Goal: Information Seeking & Learning: Understand process/instructions

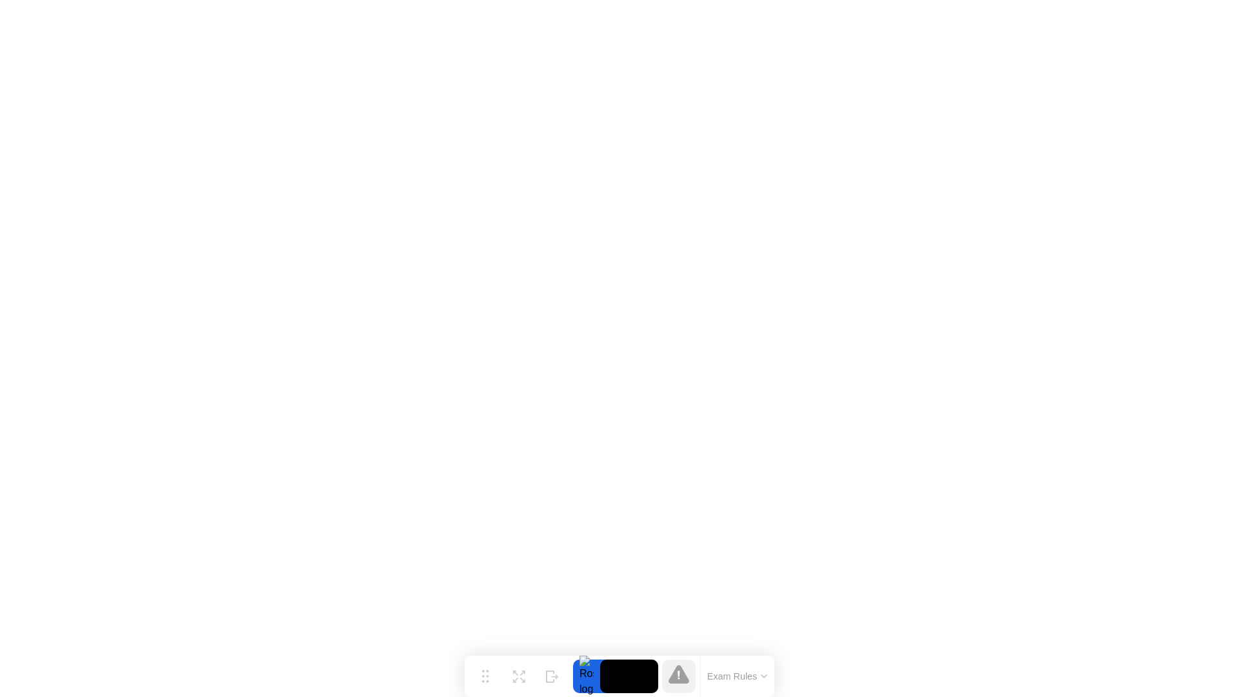
click at [738, 680] on button "Exam Rules" at bounding box center [737, 676] width 68 height 12
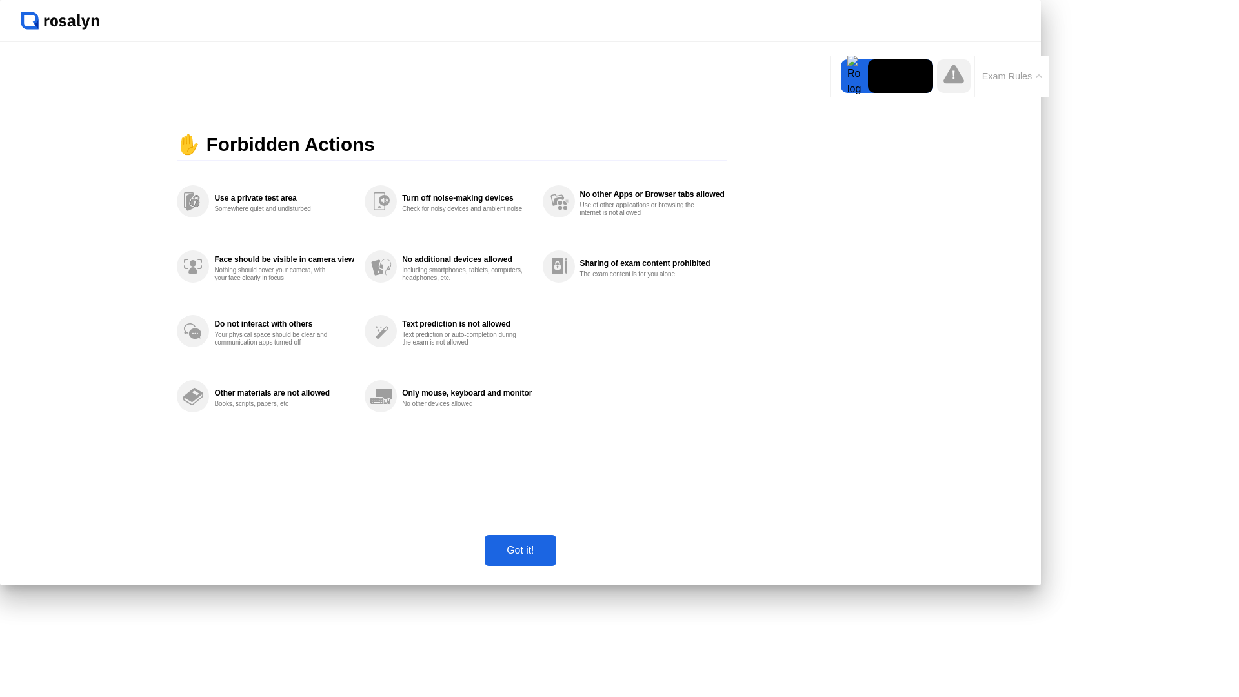
click at [556, 566] on button "Got it!" at bounding box center [520, 550] width 71 height 31
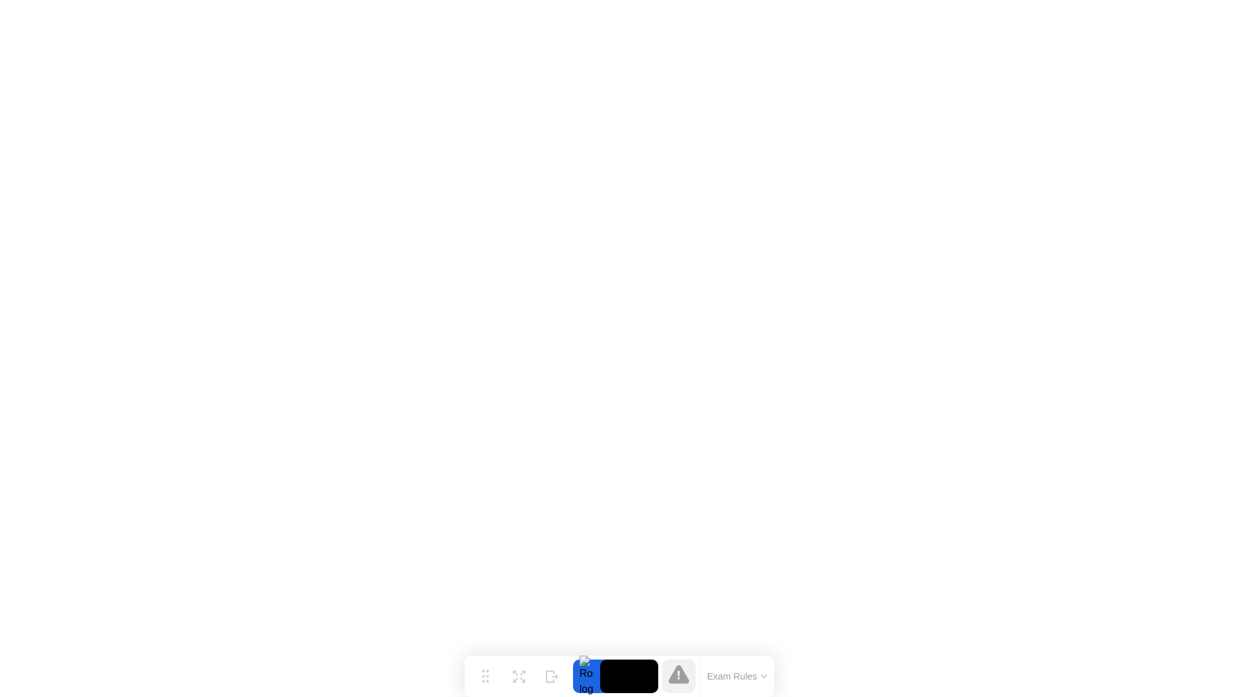
click at [714, 676] on button "Exam Rules" at bounding box center [737, 676] width 68 height 12
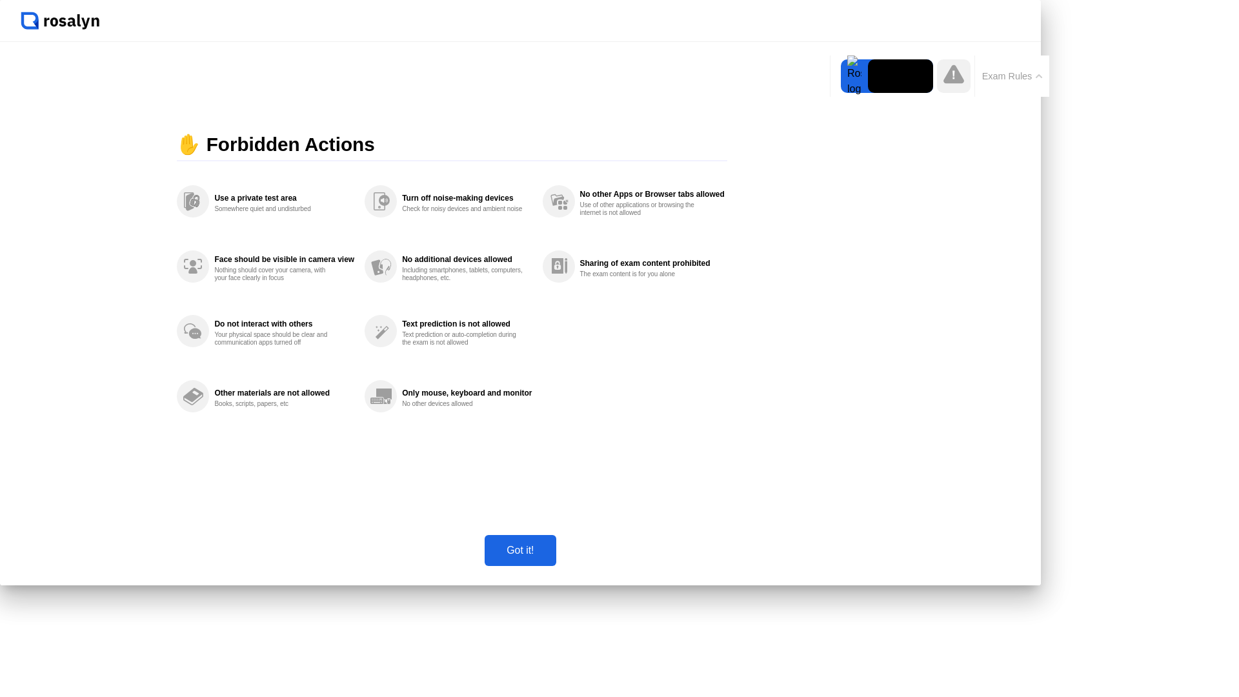
click at [853, 86] on div at bounding box center [854, 76] width 27 height 34
click at [958, 81] on icon at bounding box center [953, 74] width 21 height 19
click at [1007, 77] on button "Exam Rules" at bounding box center [1012, 76] width 68 height 12
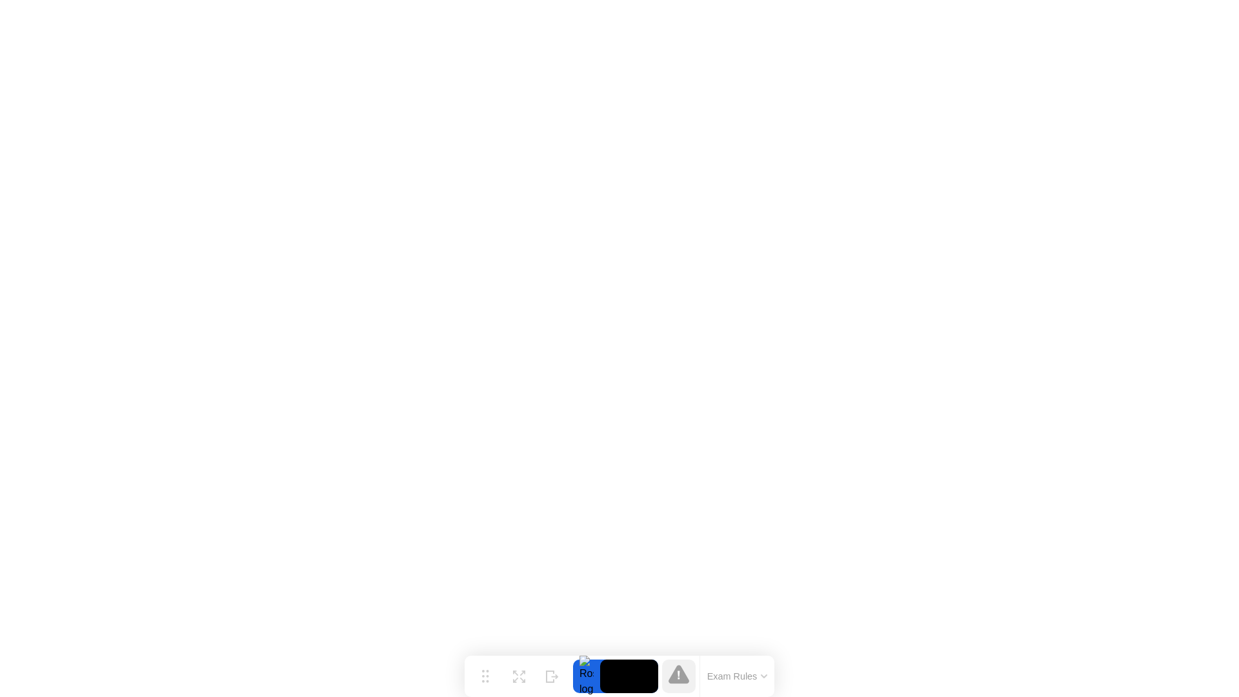
click at [744, 673] on button "Exam Rules" at bounding box center [737, 676] width 68 height 12
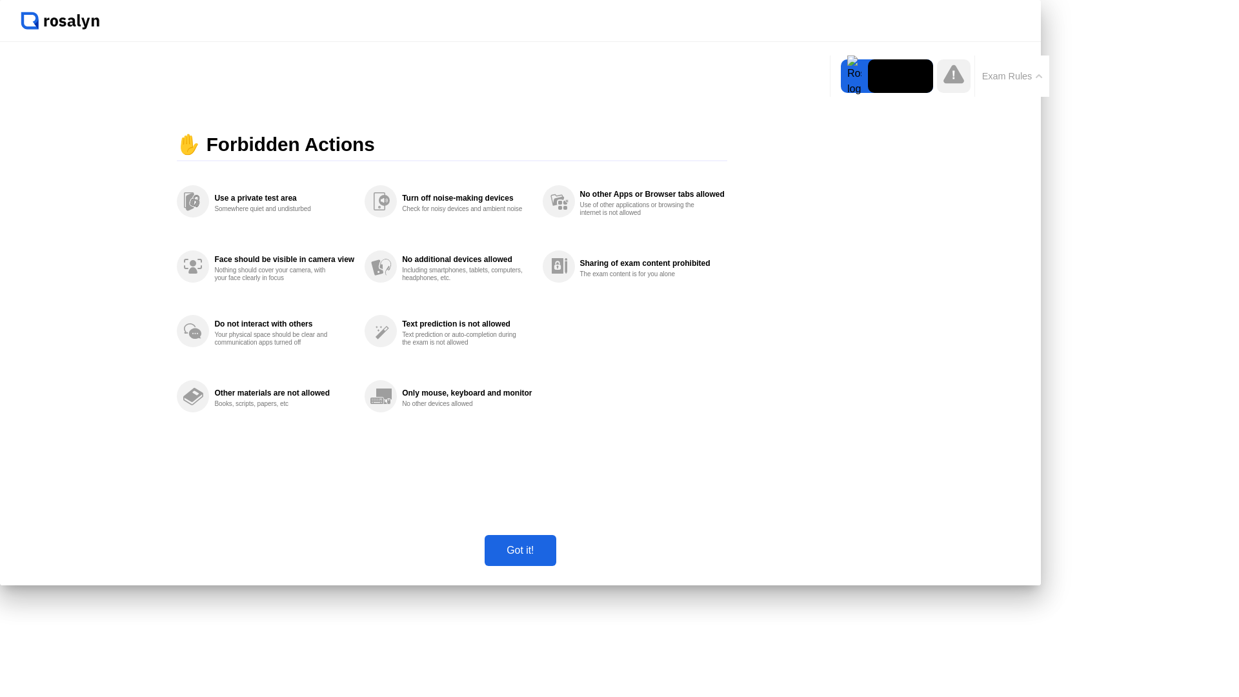
click at [552, 556] on div "Got it!" at bounding box center [519, 551] width 63 height 12
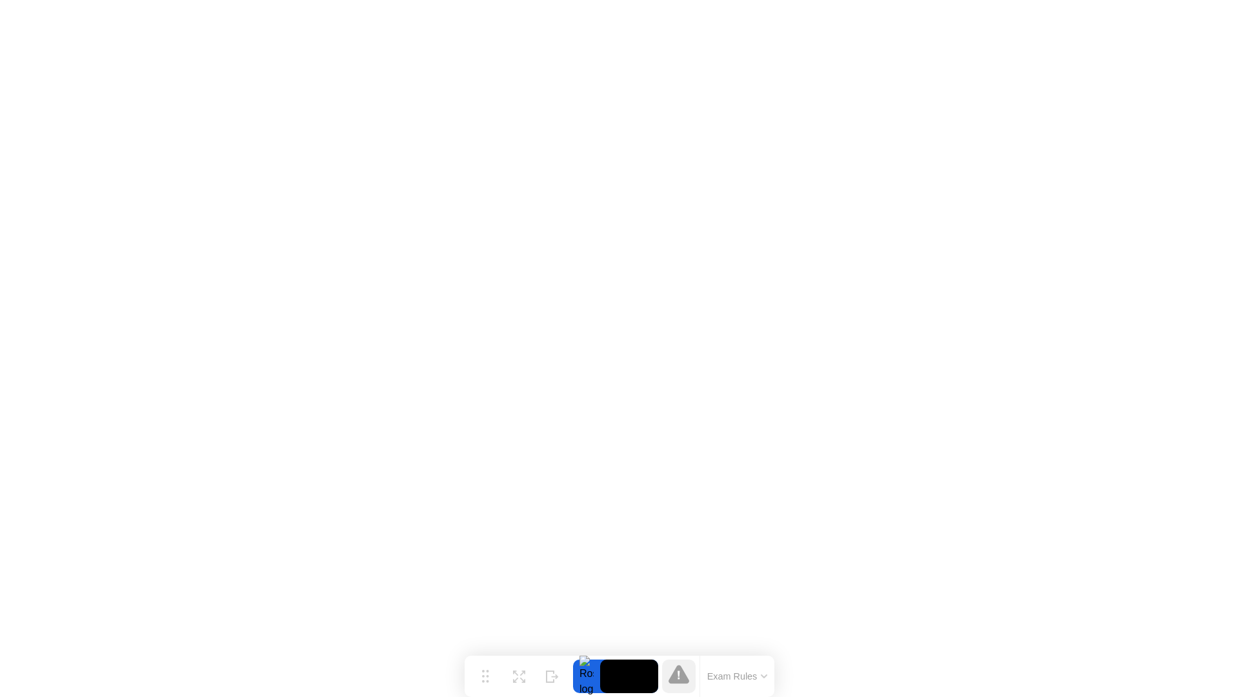
click at [749, 676] on button "Exam Rules" at bounding box center [737, 676] width 68 height 12
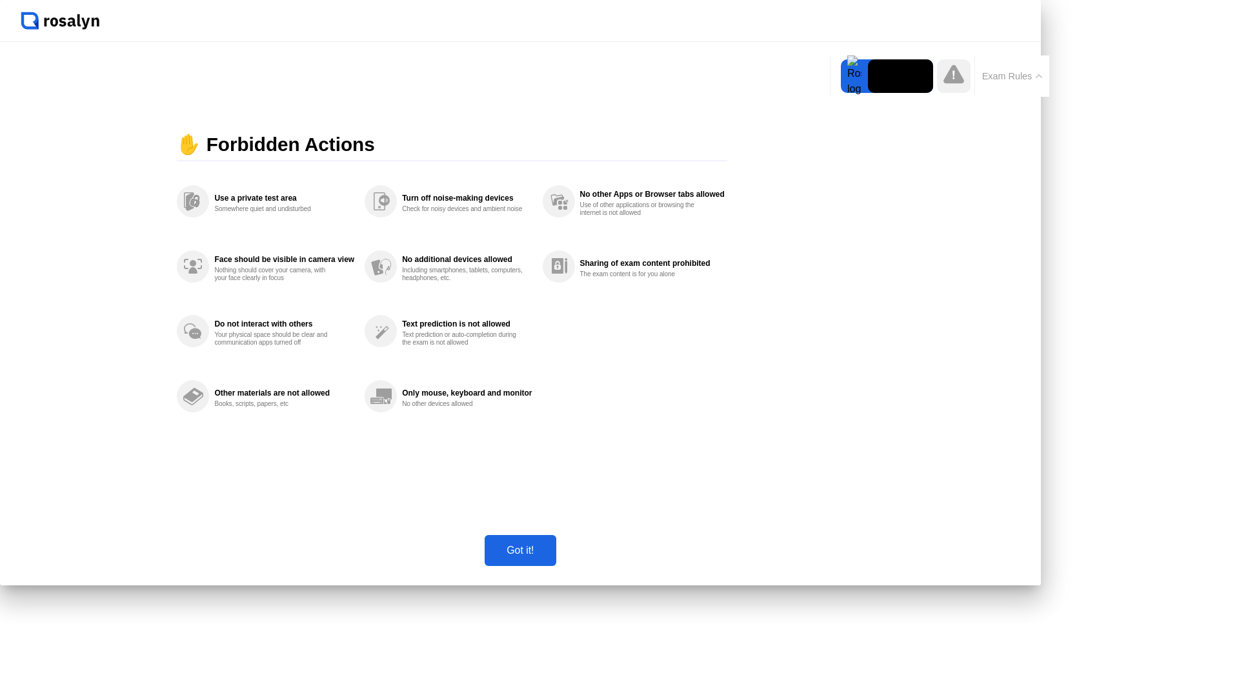
click at [552, 556] on div "Got it!" at bounding box center [519, 551] width 63 height 12
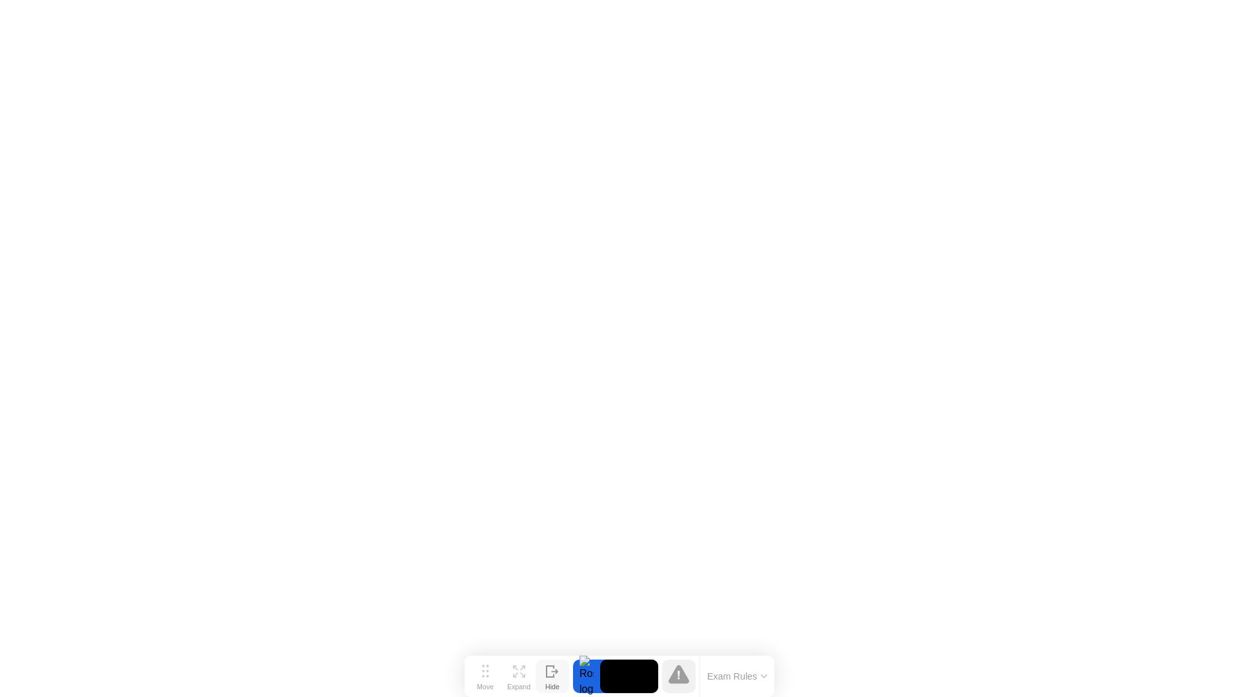
click at [553, 677] on icon at bounding box center [550, 671] width 7 height 11
drag, startPoint x: 1183, startPoint y: 676, endPoint x: 1151, endPoint y: 676, distance: 32.3
click at [1183, 676] on icon at bounding box center [1187, 676] width 13 height 12
click at [519, 683] on div "Expand" at bounding box center [518, 687] width 23 height 8
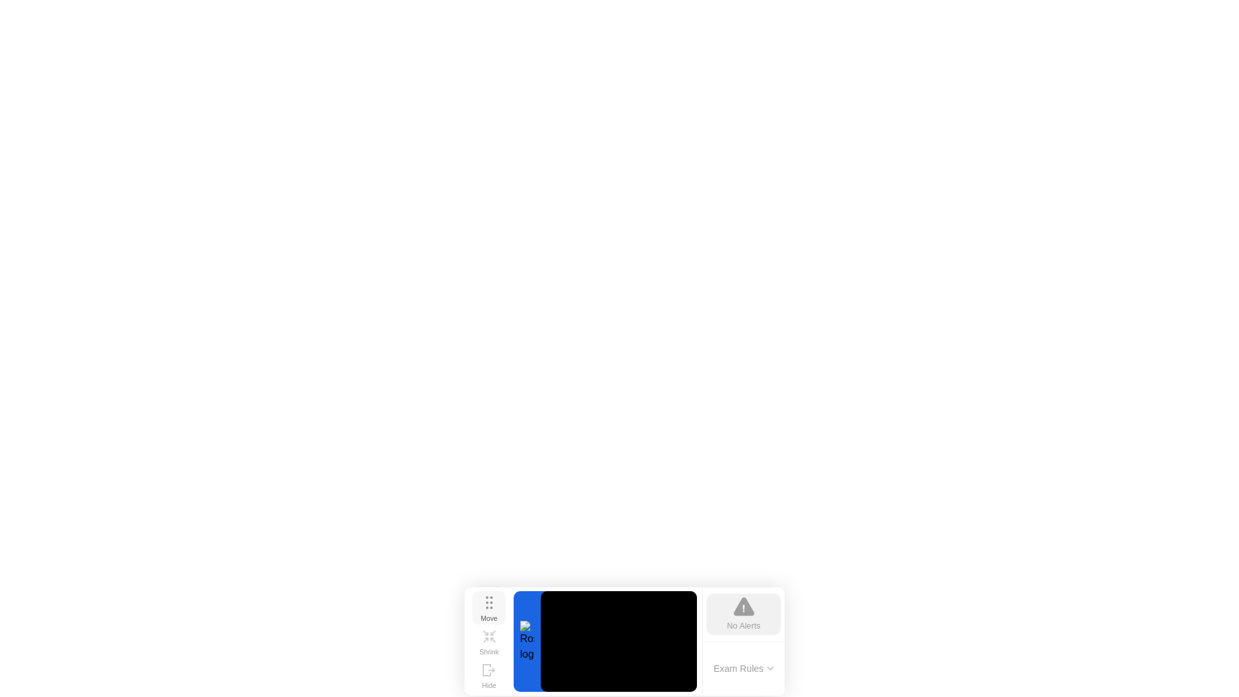
click at [488, 614] on div "Move" at bounding box center [489, 618] width 17 height 8
click at [488, 641] on icon at bounding box center [485, 640] width 5 height 5
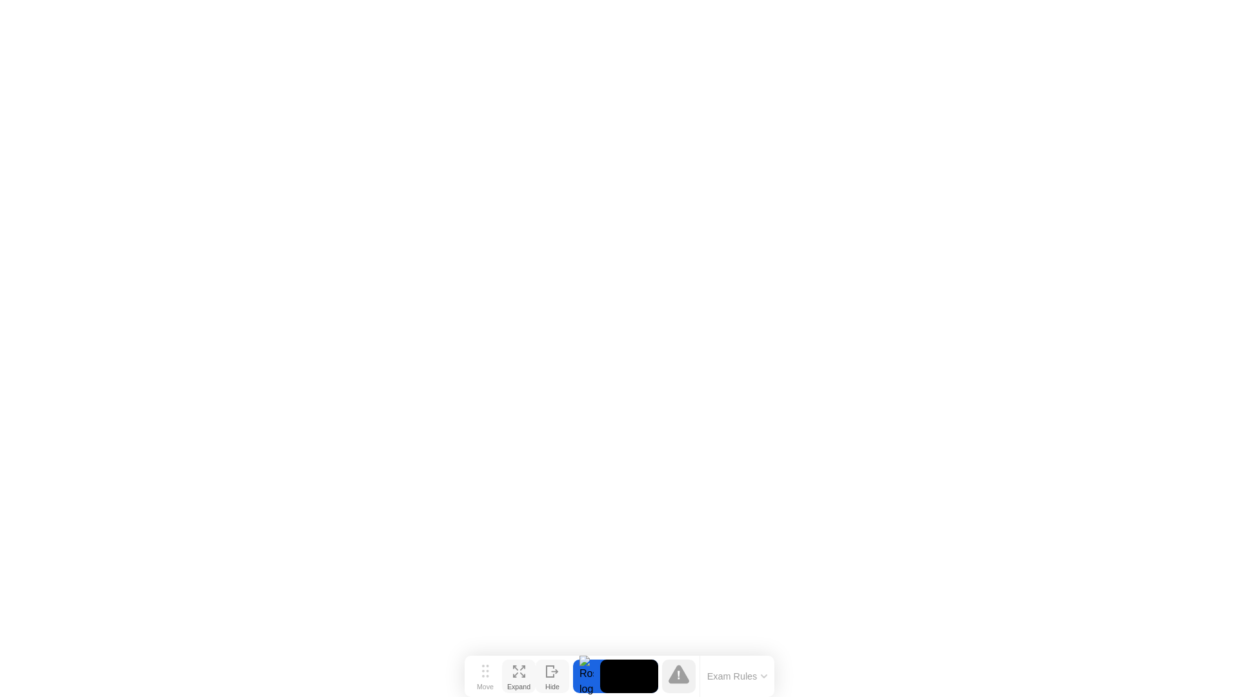
click at [554, 683] on div "Hide" at bounding box center [552, 687] width 14 height 8
click at [1182, 683] on div "Show" at bounding box center [1187, 687] width 17 height 8
click at [757, 676] on button "Exam Rules" at bounding box center [737, 676] width 68 height 12
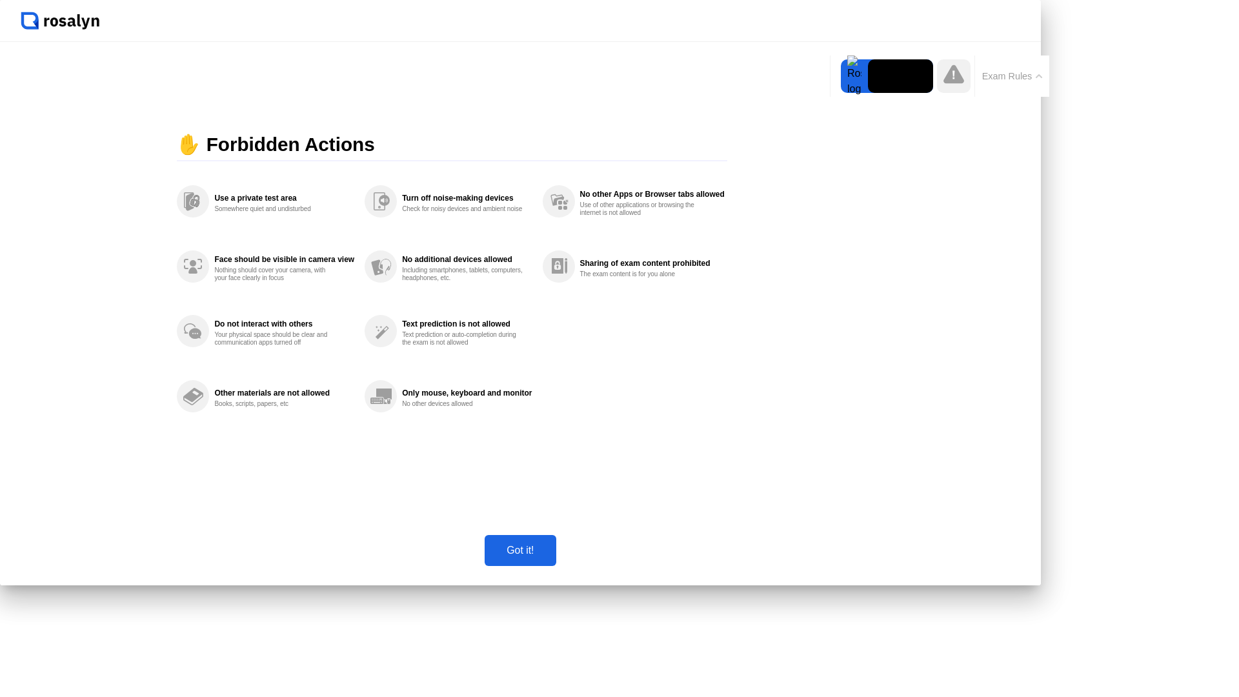
drag, startPoint x: 650, startPoint y: 594, endPoint x: 646, endPoint y: 606, distance: 12.5
click at [556, 566] on button "Got it!" at bounding box center [520, 550] width 71 height 31
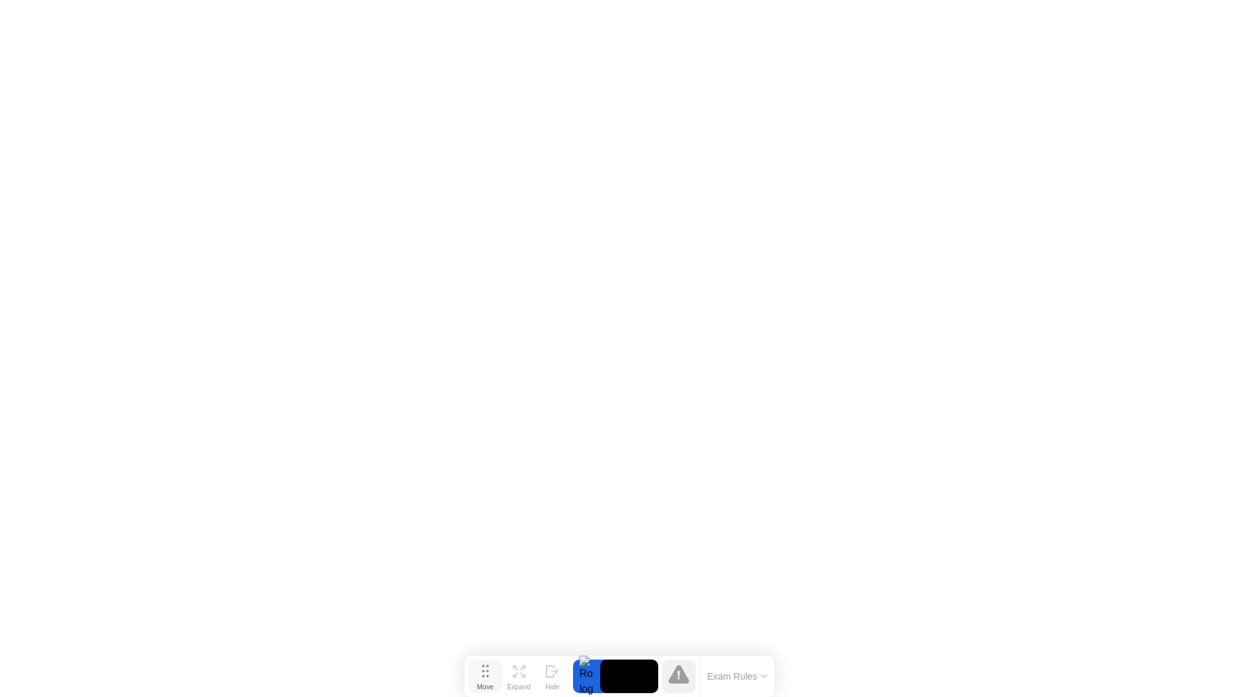
click at [484, 674] on icon at bounding box center [485, 671] width 7 height 13
click at [487, 683] on div "Move" at bounding box center [485, 687] width 17 height 8
click at [585, 681] on div at bounding box center [586, 676] width 27 height 34
click at [545, 683] on div "Hide" at bounding box center [552, 687] width 14 height 8
click at [1190, 670] on icon at bounding box center [1187, 671] width 13 height 12
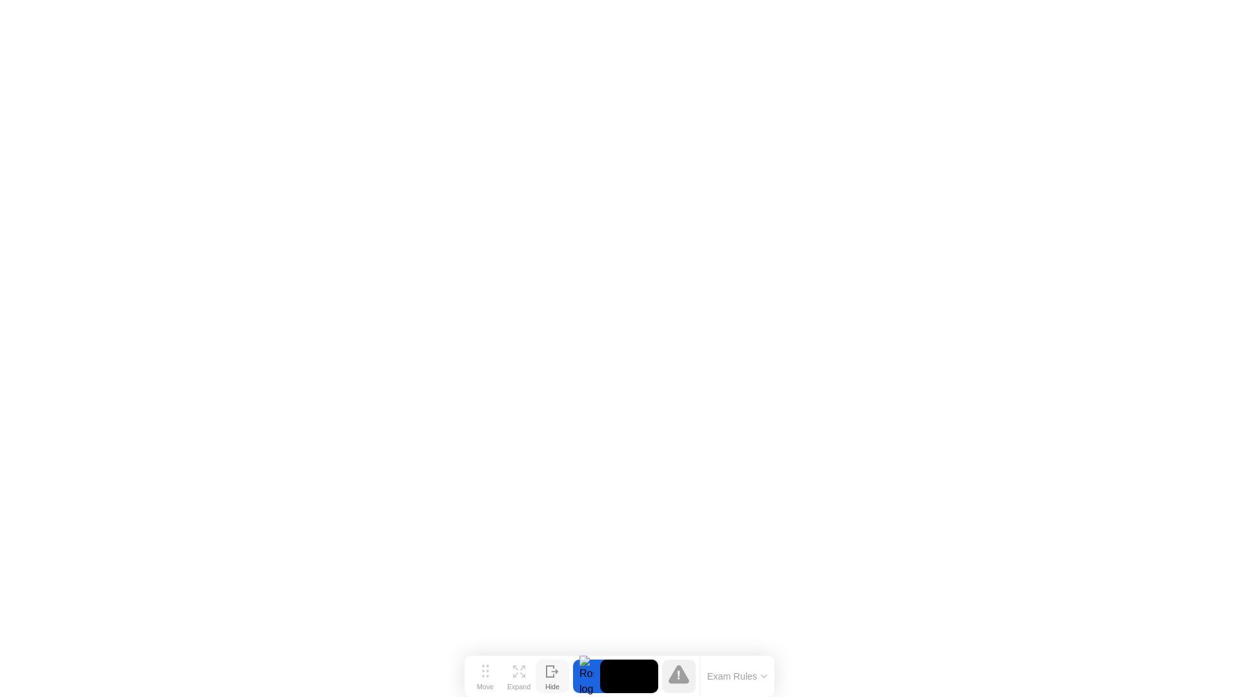
click at [756, 676] on button "Exam Rules" at bounding box center [737, 676] width 68 height 12
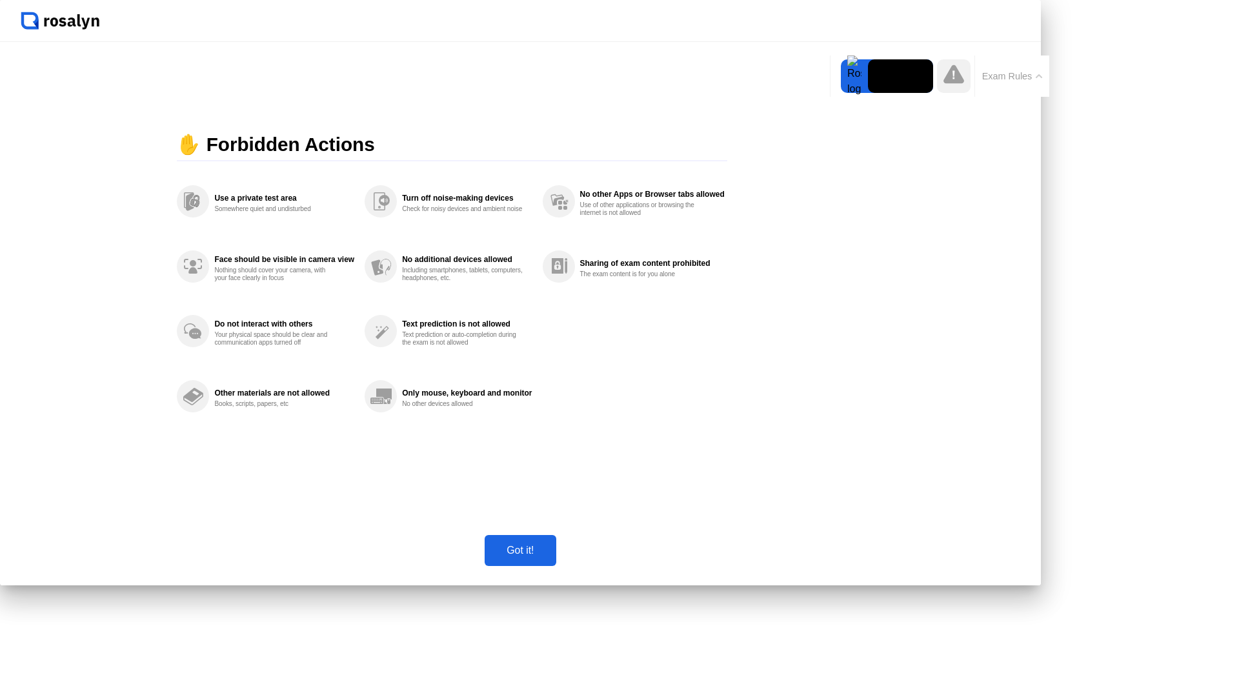
click at [911, 500] on div "✋ Forbidden Actions Use a private test area Somewhere quiet and undisturbed Fac…" at bounding box center [520, 279] width 1041 height 474
click at [552, 556] on div "Got it!" at bounding box center [519, 551] width 63 height 12
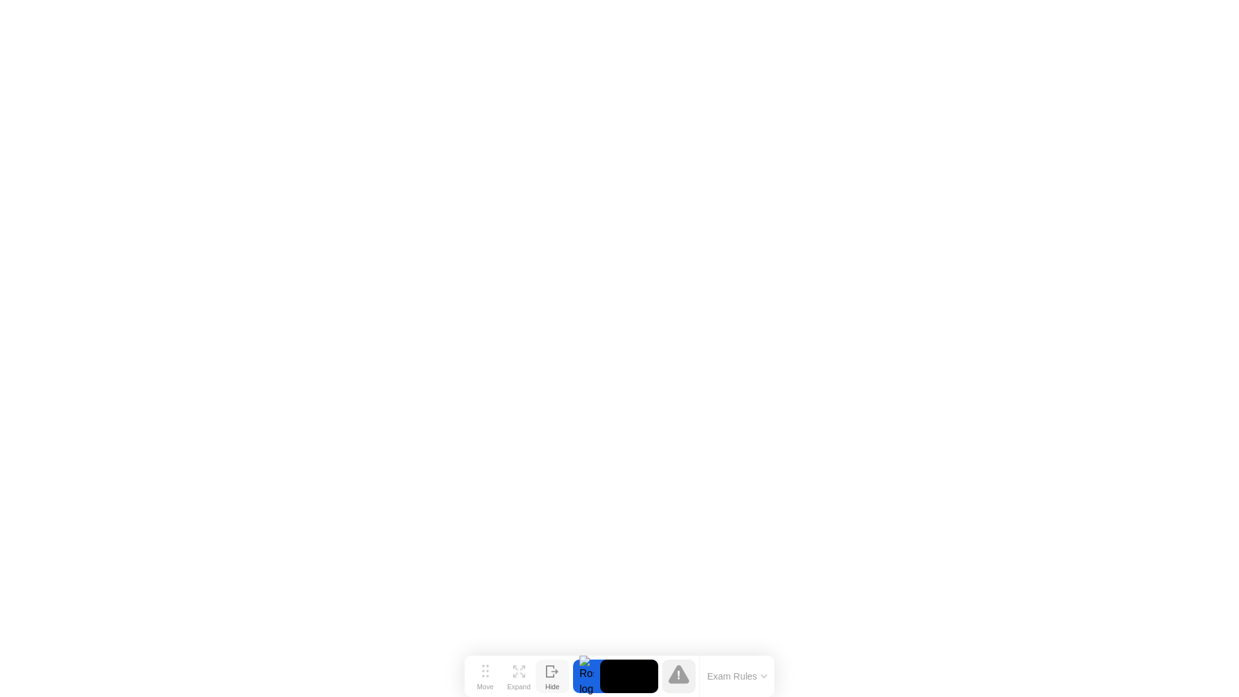
drag, startPoint x: 676, startPoint y: 675, endPoint x: 681, endPoint y: 679, distance: 7.0
click at [681, 679] on icon at bounding box center [679, 674] width 21 height 19
drag, startPoint x: 681, startPoint y: 679, endPoint x: 598, endPoint y: 678, distance: 83.9
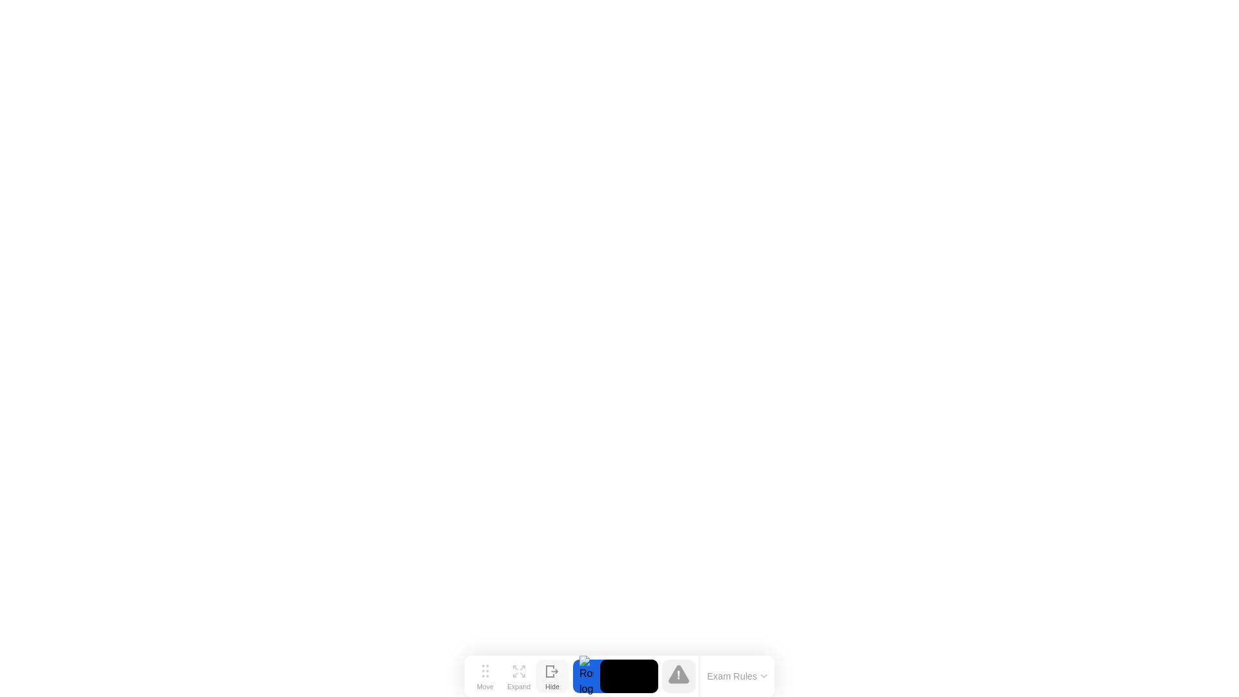
click at [663, 681] on div at bounding box center [679, 676] width 34 height 34
click at [553, 674] on icon at bounding box center [550, 671] width 7 height 11
drag, startPoint x: 1190, startPoint y: 665, endPoint x: 976, endPoint y: 671, distance: 213.7
click at [1185, 667] on icon at bounding box center [1187, 671] width 13 height 12
click at [518, 676] on icon at bounding box center [519, 671] width 12 height 12
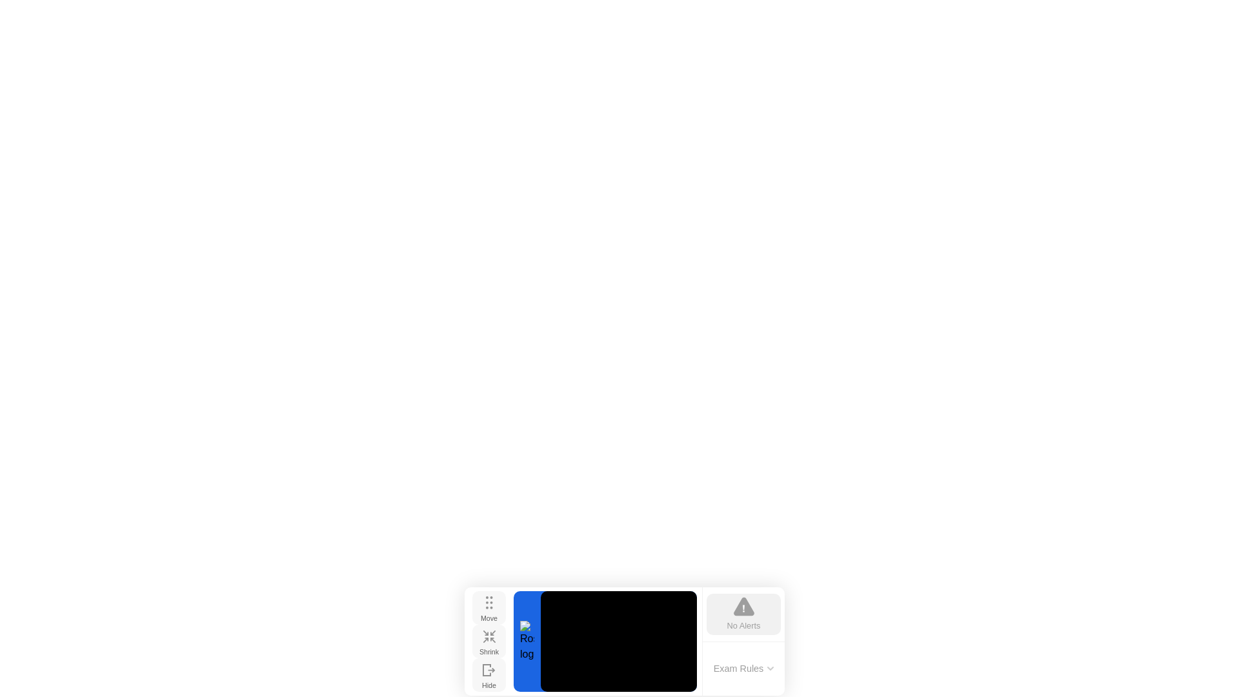
click at [487, 604] on icon at bounding box center [489, 602] width 7 height 13
click at [483, 648] on div "Shrink" at bounding box center [488, 652] width 19 height 8
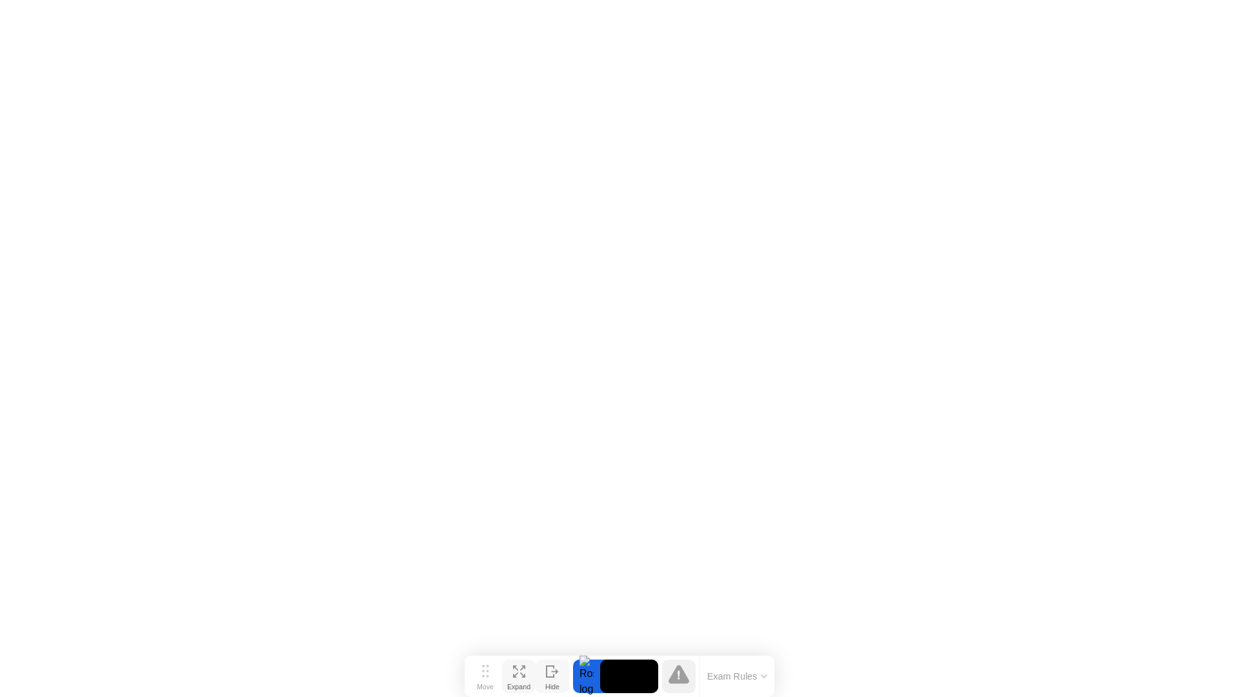
click at [525, 683] on div "Expand" at bounding box center [518, 687] width 23 height 8
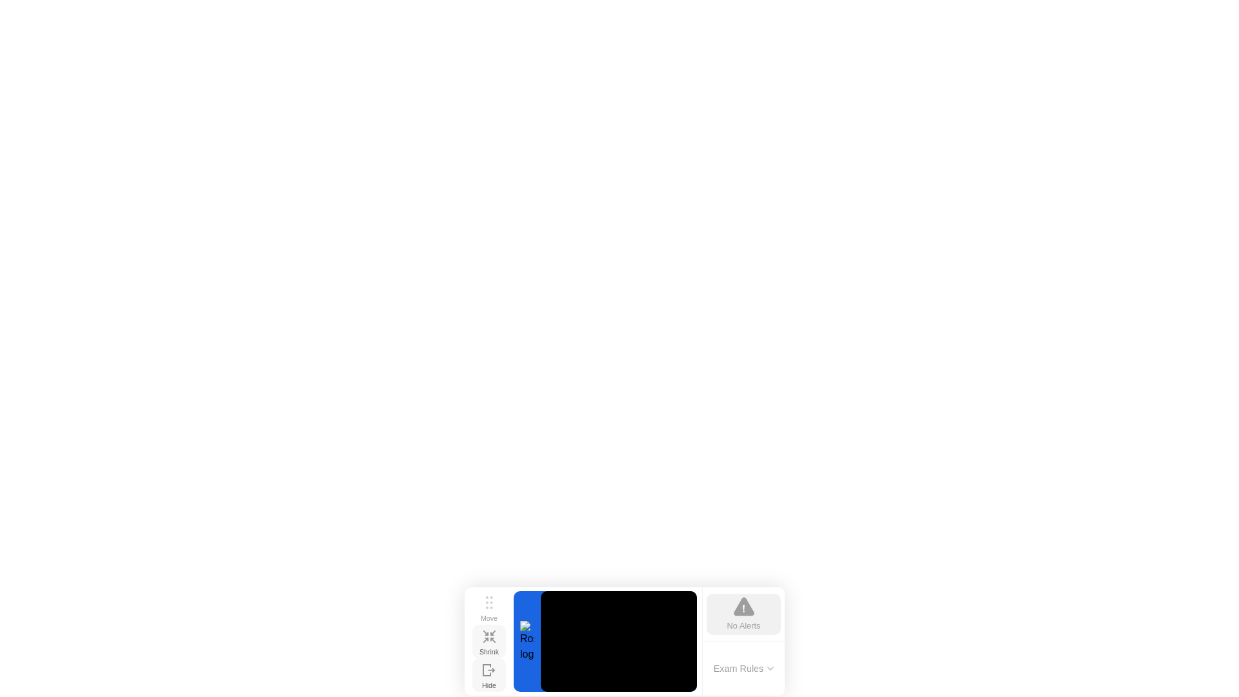
click at [489, 642] on icon at bounding box center [489, 636] width 12 height 12
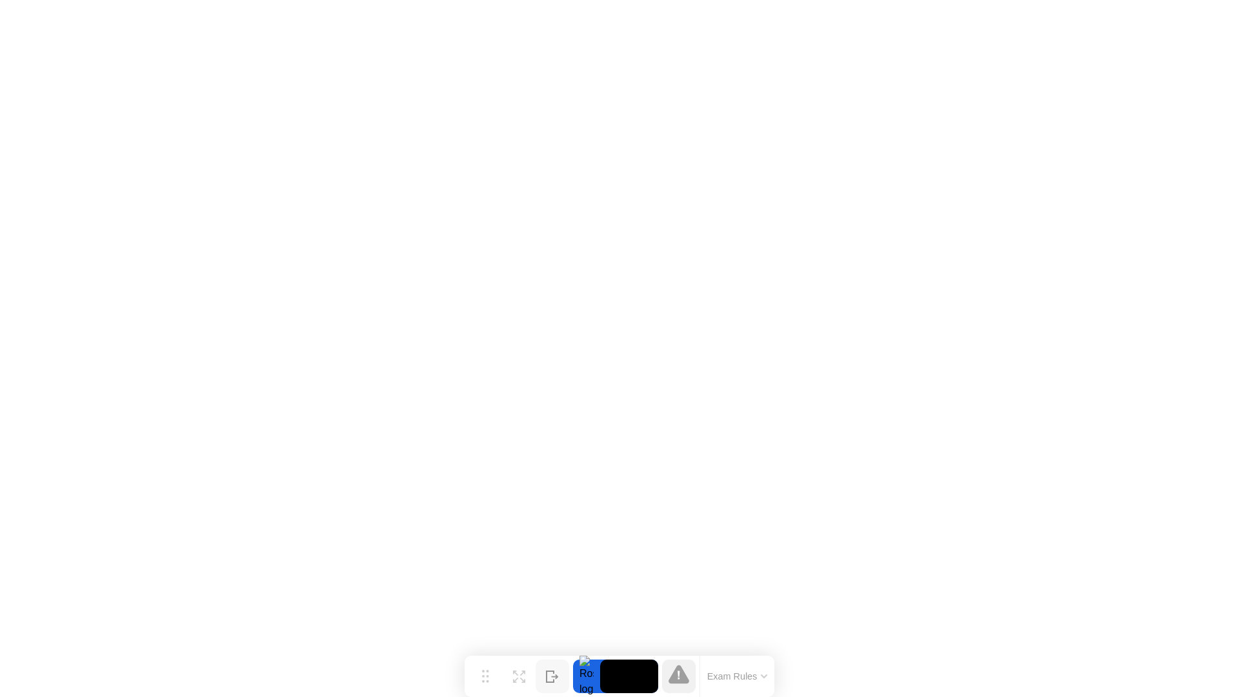
click at [552, 683] on div "Hide" at bounding box center [552, 687] width 14 height 8
click at [1190, 672] on icon at bounding box center [1187, 676] width 13 height 12
click at [685, 685] on icon at bounding box center [679, 674] width 21 height 21
drag, startPoint x: 722, startPoint y: 660, endPoint x: 738, endPoint y: 667, distance: 17.0
click at [732, 661] on div "Exam Rules" at bounding box center [737, 676] width 75 height 41
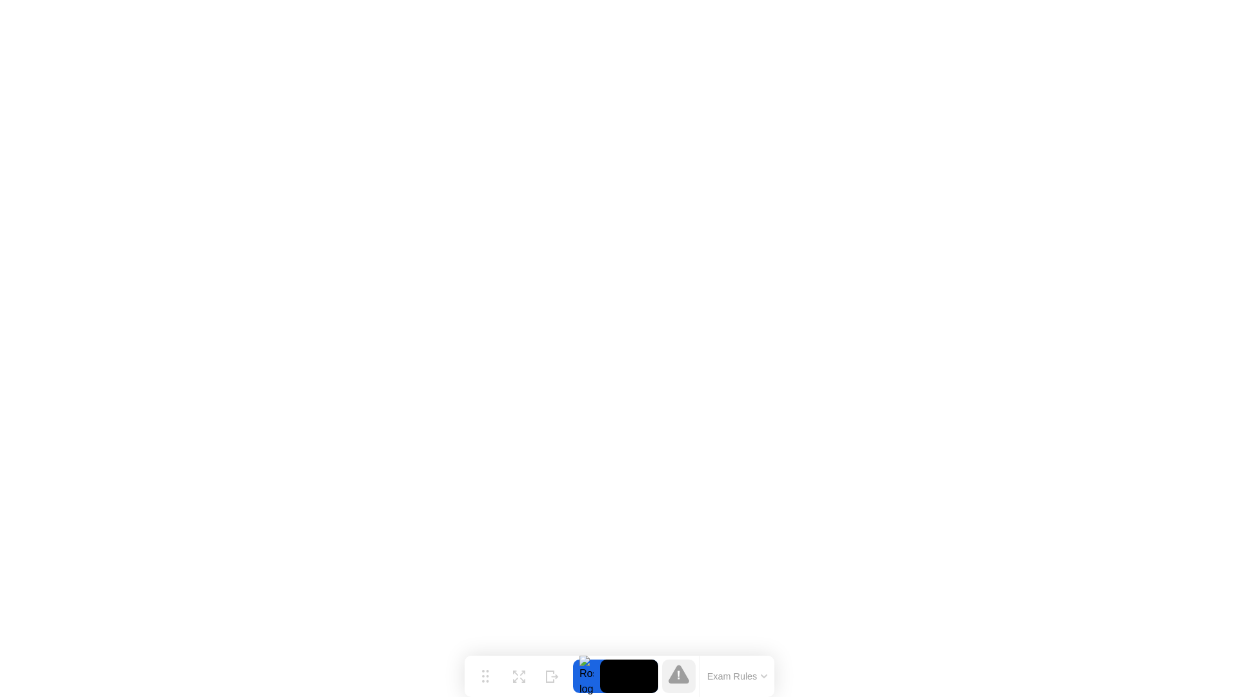
drag, startPoint x: 738, startPoint y: 672, endPoint x: 746, endPoint y: 679, distance: 11.4
click at [743, 678] on button "Exam Rules" at bounding box center [737, 676] width 68 height 12
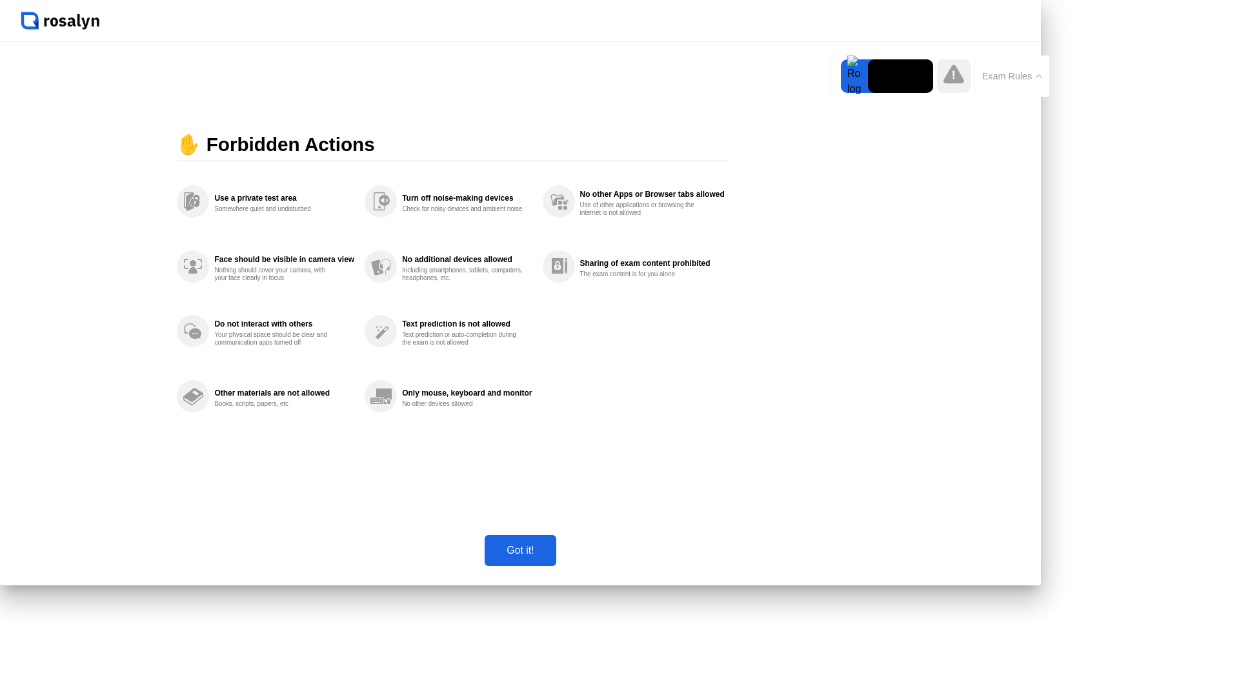
click at [498, 398] on div "Only mouse, keyboard and monitor" at bounding box center [467, 392] width 130 height 9
drag, startPoint x: 498, startPoint y: 451, endPoint x: 482, endPoint y: 412, distance: 42.3
click at [497, 428] on div "Only mouse, keyboard and monitor No other devices allowed" at bounding box center [453, 395] width 177 height 65
click at [283, 161] on div "✋ Forbidden Actions" at bounding box center [452, 145] width 550 height 32
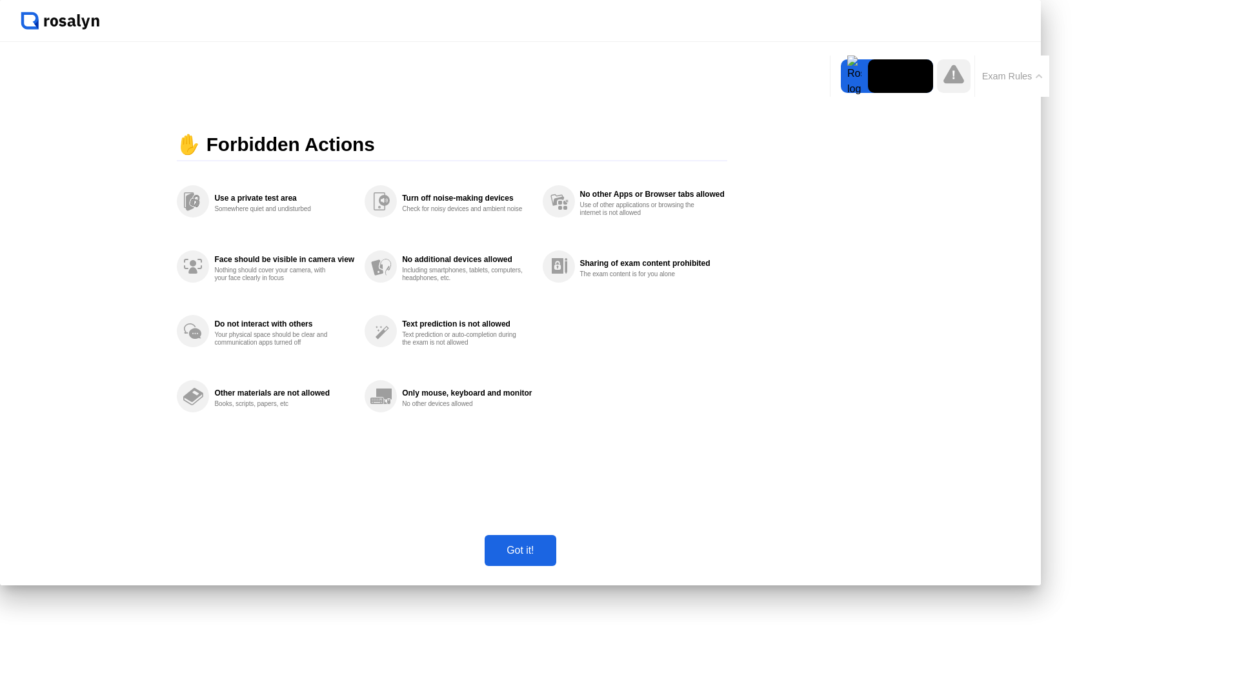
click at [1031, 79] on button "Exam Rules" at bounding box center [1012, 76] width 68 height 12
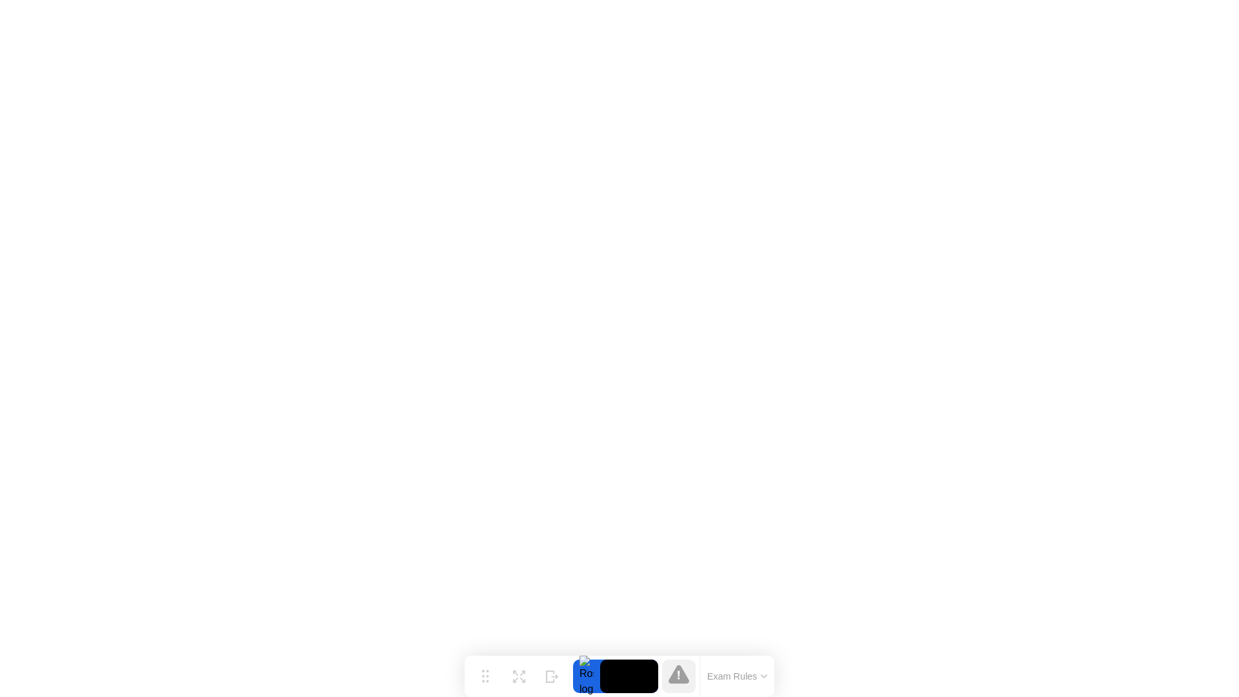
drag, startPoint x: 759, startPoint y: 687, endPoint x: 753, endPoint y: 683, distance: 7.0
click at [754, 683] on div "Exam Rules" at bounding box center [737, 676] width 75 height 41
click at [752, 688] on div "Exam Rules" at bounding box center [737, 676] width 75 height 41
click at [758, 667] on div "Exam Rules" at bounding box center [737, 676] width 75 height 41
click at [753, 682] on button "Exam Rules" at bounding box center [737, 676] width 68 height 12
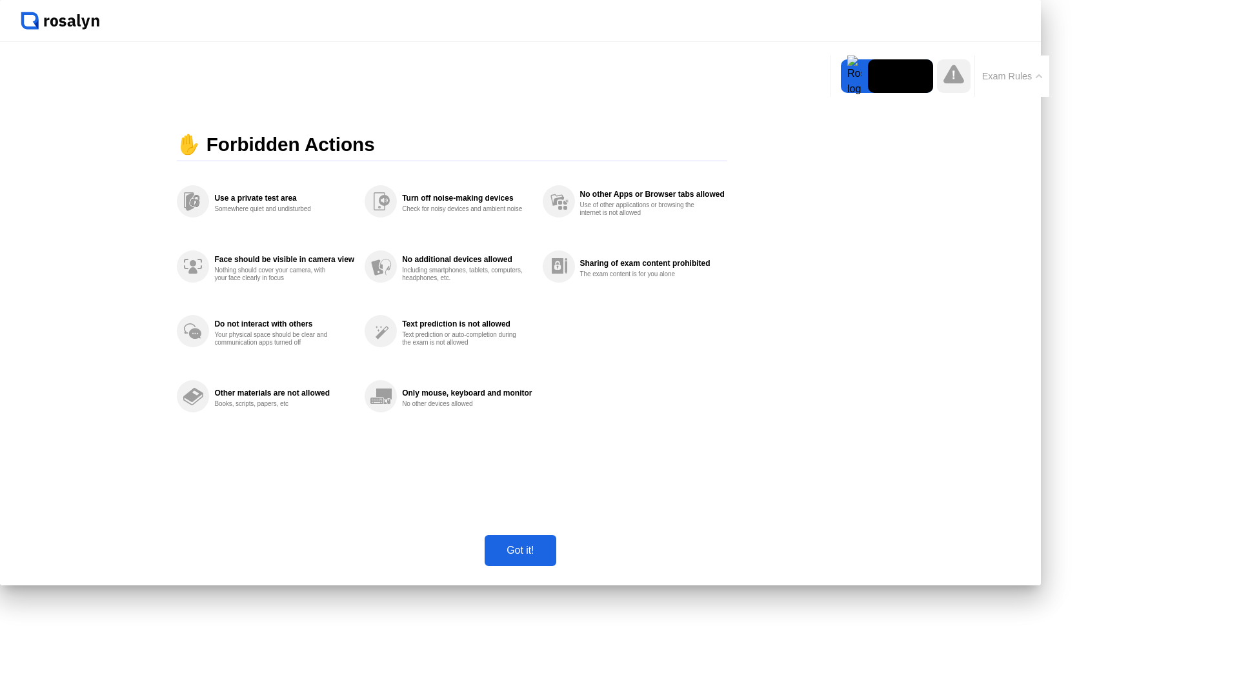
click at [552, 556] on div "Got it!" at bounding box center [519, 551] width 63 height 12
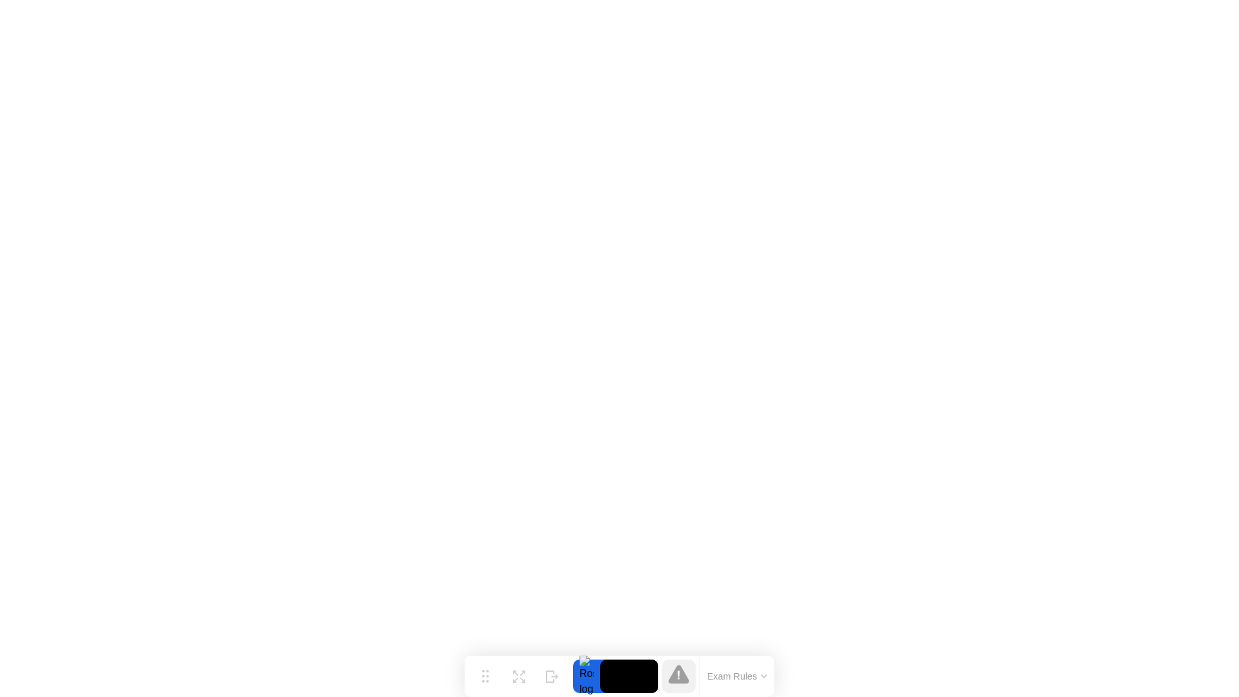
click at [680, 675] on icon at bounding box center [679, 674] width 21 height 19
click at [616, 674] on video at bounding box center [629, 676] width 58 height 34
click at [590, 678] on div at bounding box center [586, 676] width 27 height 34
click at [752, 680] on button "Exam Rules" at bounding box center [737, 676] width 68 height 12
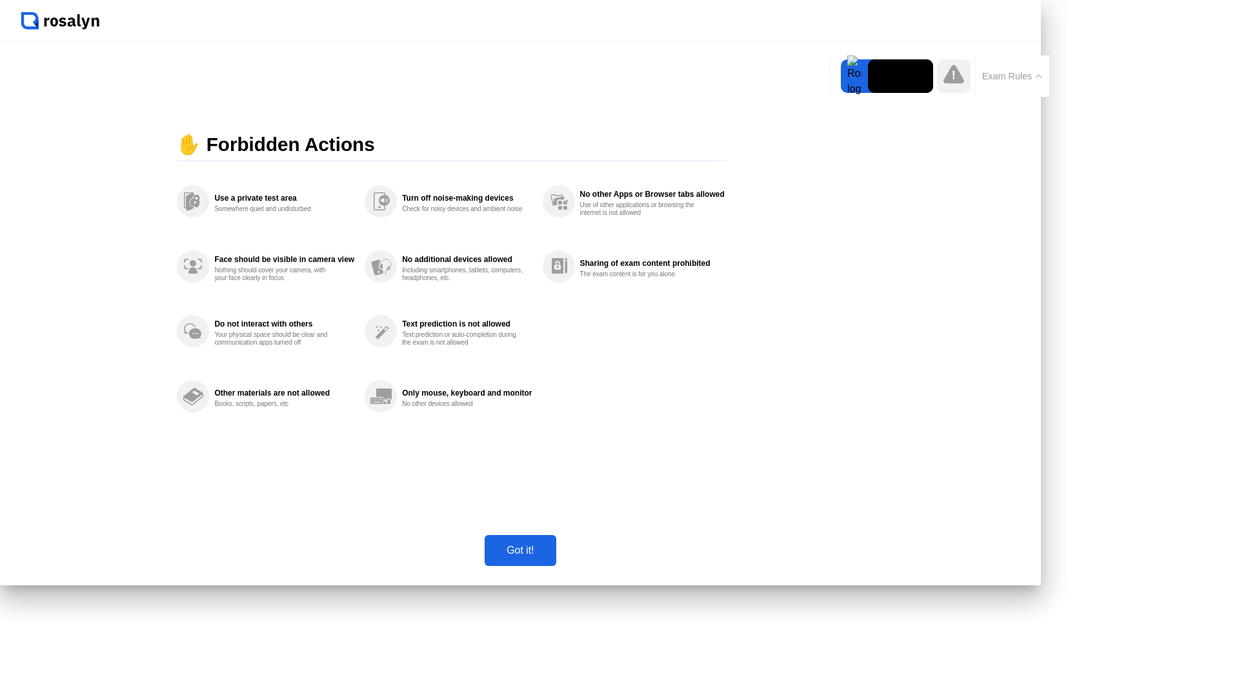
click at [556, 566] on button "Got it!" at bounding box center [520, 550] width 71 height 31
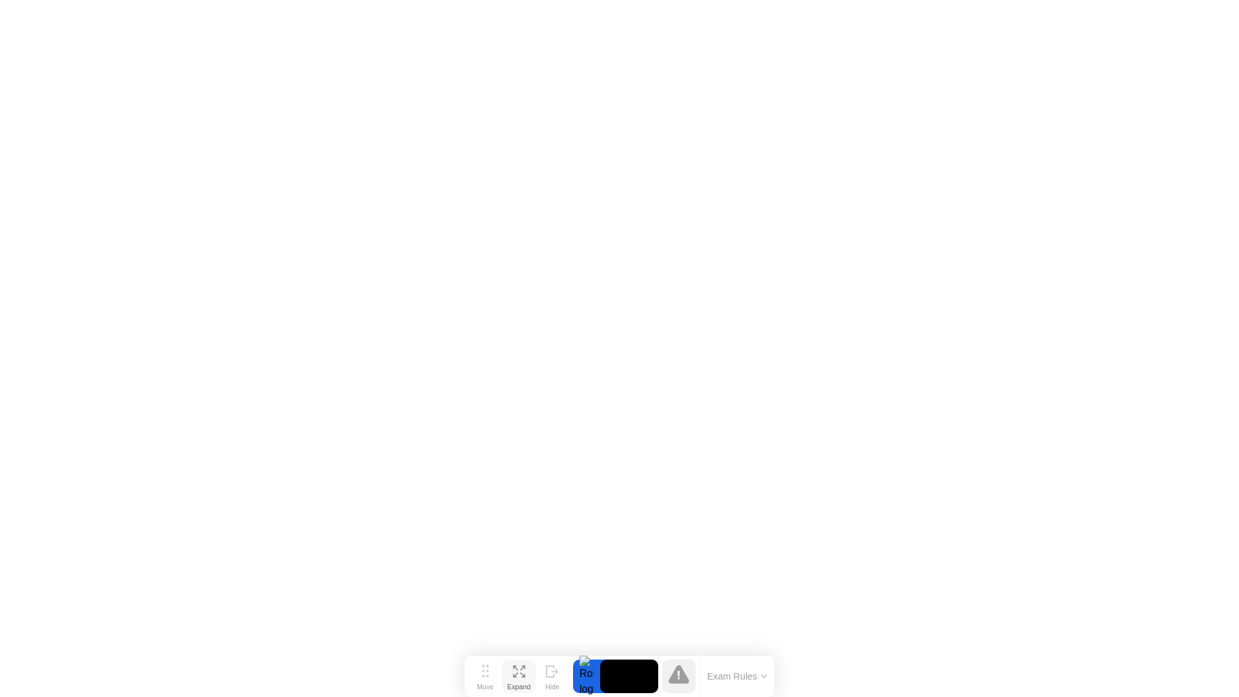
click at [514, 683] on div "Expand" at bounding box center [518, 687] width 23 height 8
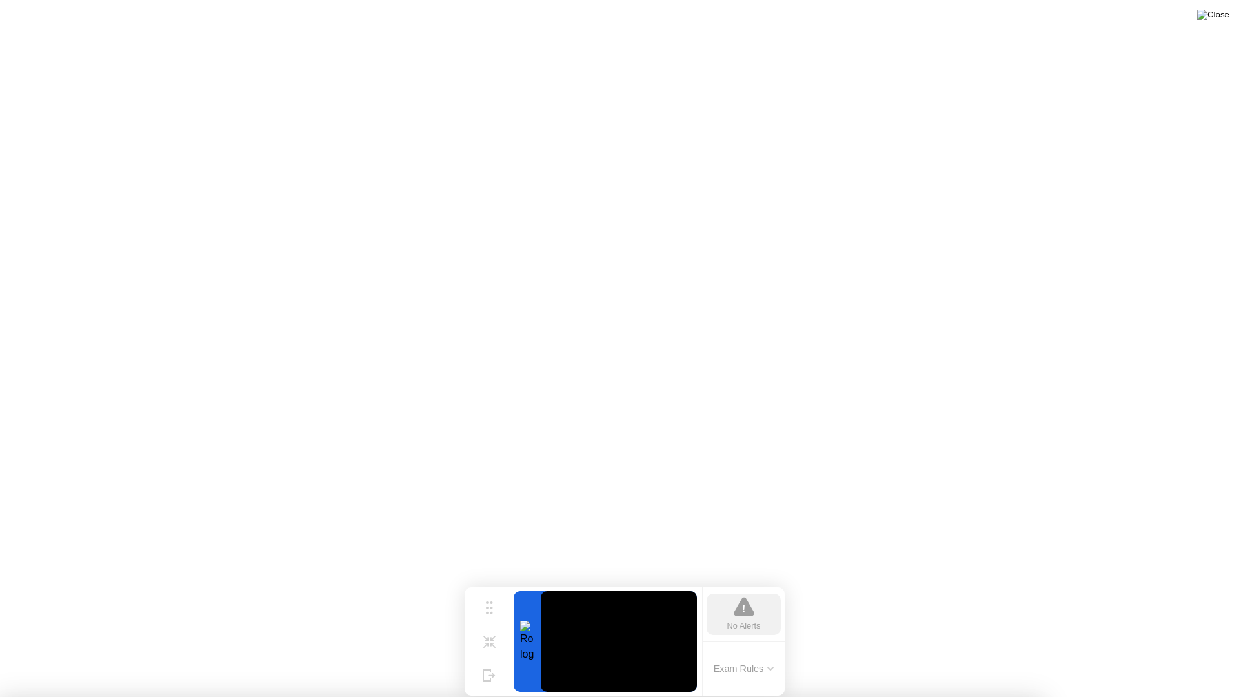
click at [1218, 16] on img at bounding box center [1213, 15] width 32 height 10
click at [1221, 20] on img at bounding box center [1213, 15] width 32 height 10
